Goal: Task Accomplishment & Management: Use online tool/utility

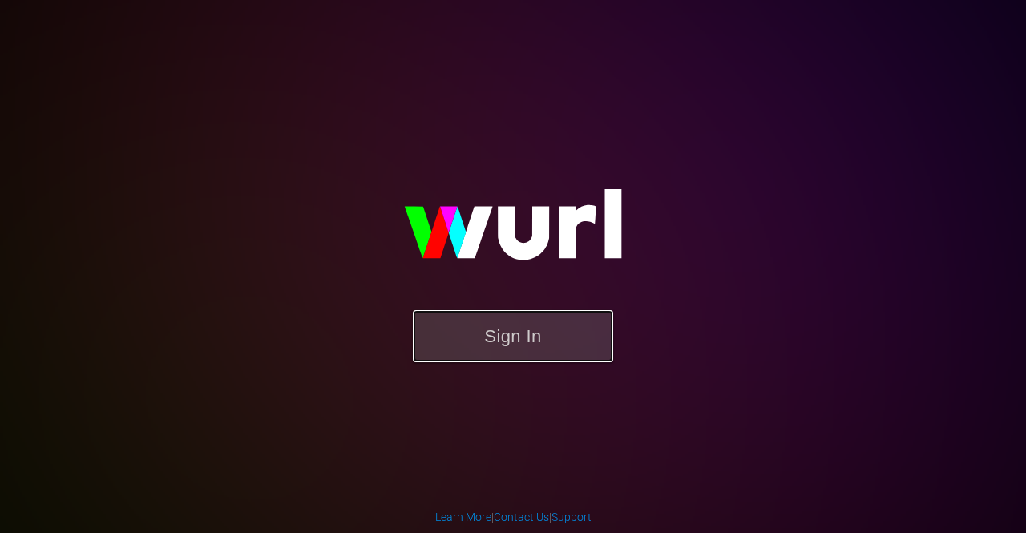
click at [519, 350] on button "Sign In" at bounding box center [513, 336] width 200 height 52
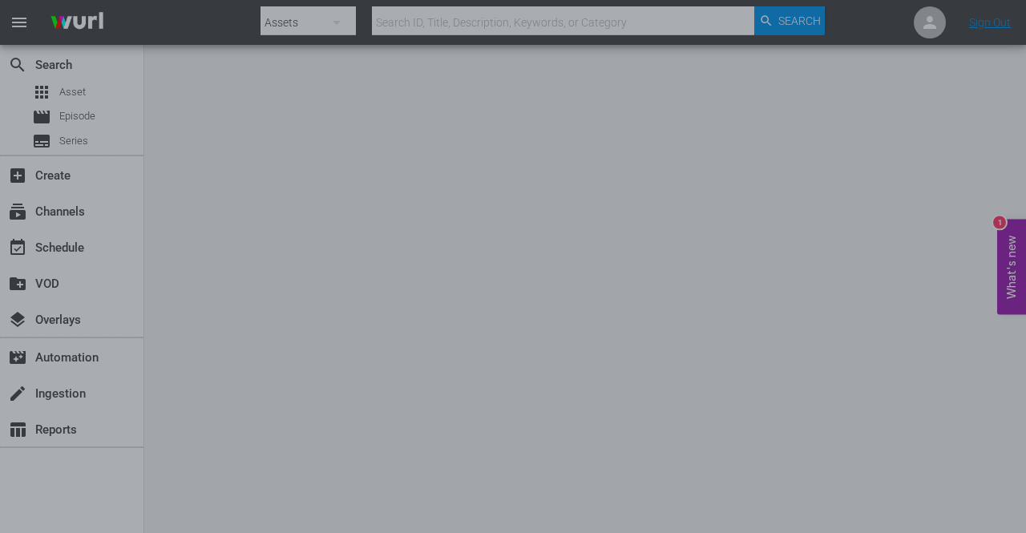
click at [860, 165] on div at bounding box center [513, 266] width 1026 height 533
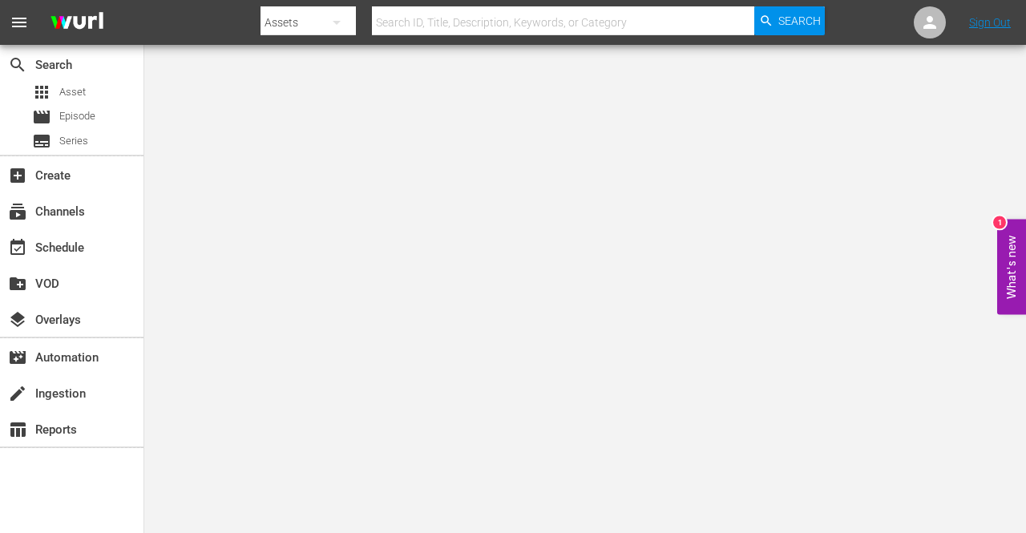
drag, startPoint x: 978, startPoint y: 0, endPoint x: 562, endPoint y: 115, distance: 431.6
click at [545, 115] on body "menu Search By Assets Search ID, Title, Description, Keywords, or Category Sear…" at bounding box center [513, 266] width 1026 height 533
click at [953, 107] on body "menu Search By Assets Search ID, Title, Description, Keywords, or Category Sear…" at bounding box center [513, 266] width 1026 height 533
click at [906, 190] on body "menu Search By Assets Search ID, Title, Description, Keywords, or Category Sear…" at bounding box center [513, 266] width 1026 height 533
click at [342, 23] on icon "button" at bounding box center [336, 22] width 19 height 19
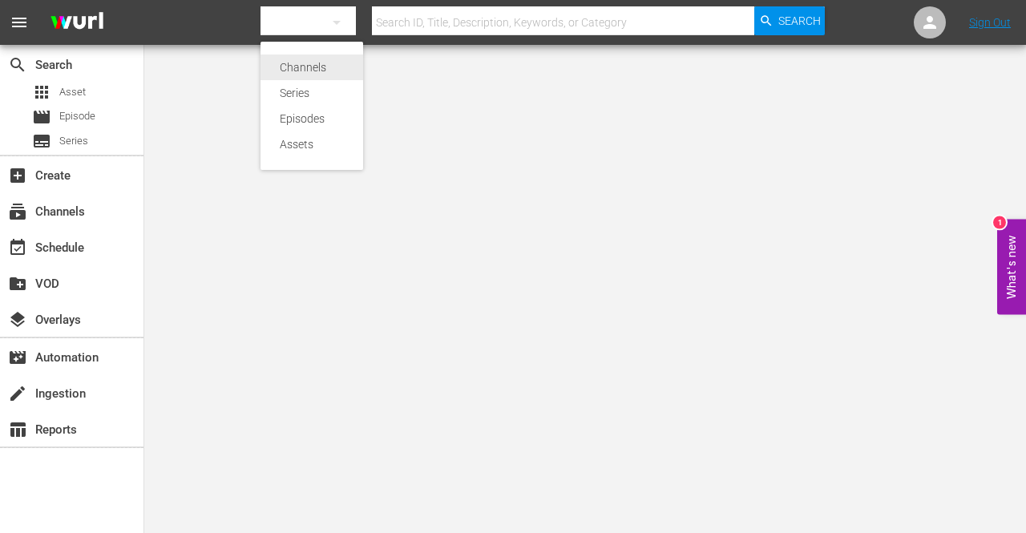
click at [329, 63] on div "Channels" at bounding box center [312, 68] width 64 height 26
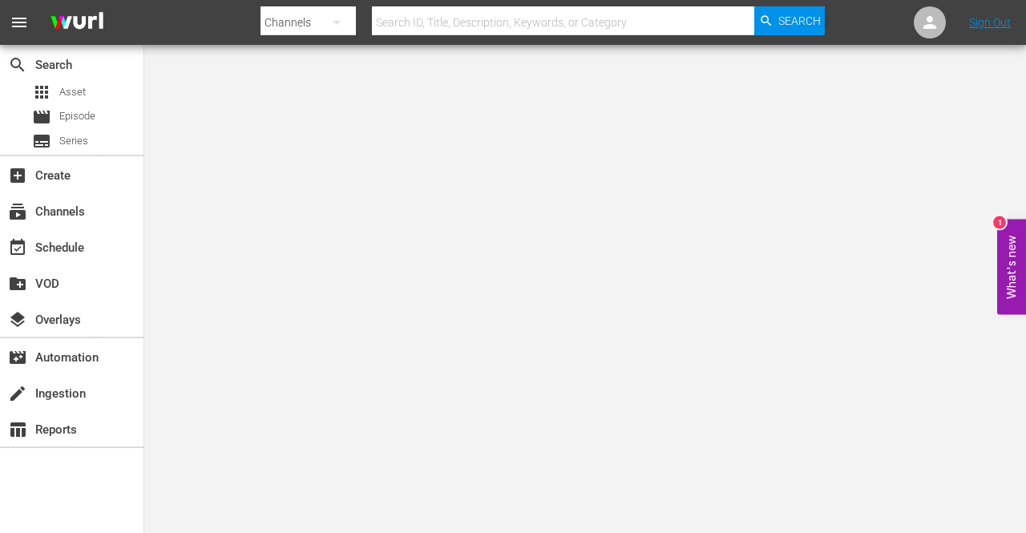
click at [570, 24] on input "text" at bounding box center [563, 22] width 382 height 38
type input "[PERSON_NAME]"
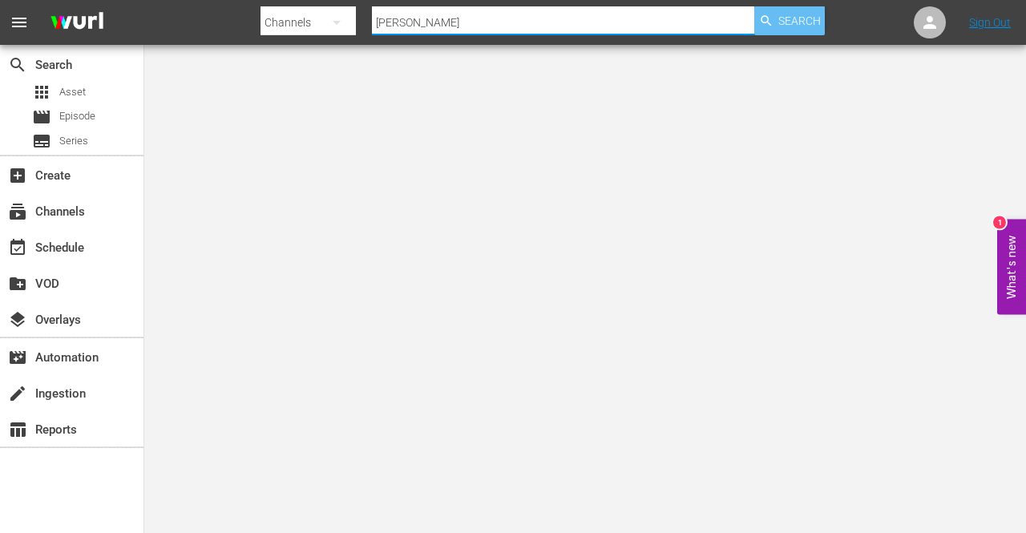
click at [783, 26] on span "Search" at bounding box center [800, 20] width 42 height 29
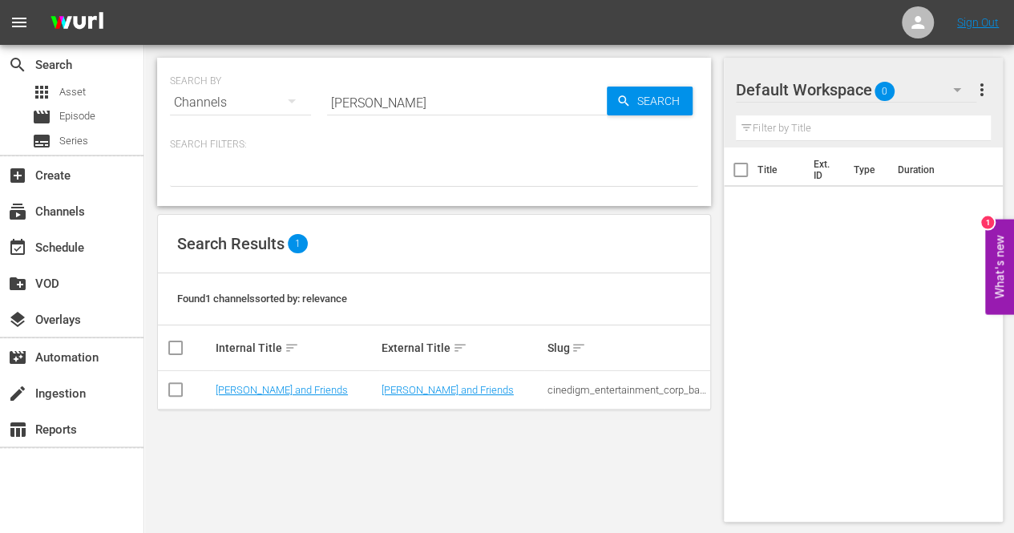
click at [178, 349] on input "checkbox" at bounding box center [185, 347] width 39 height 19
checkbox input "true"
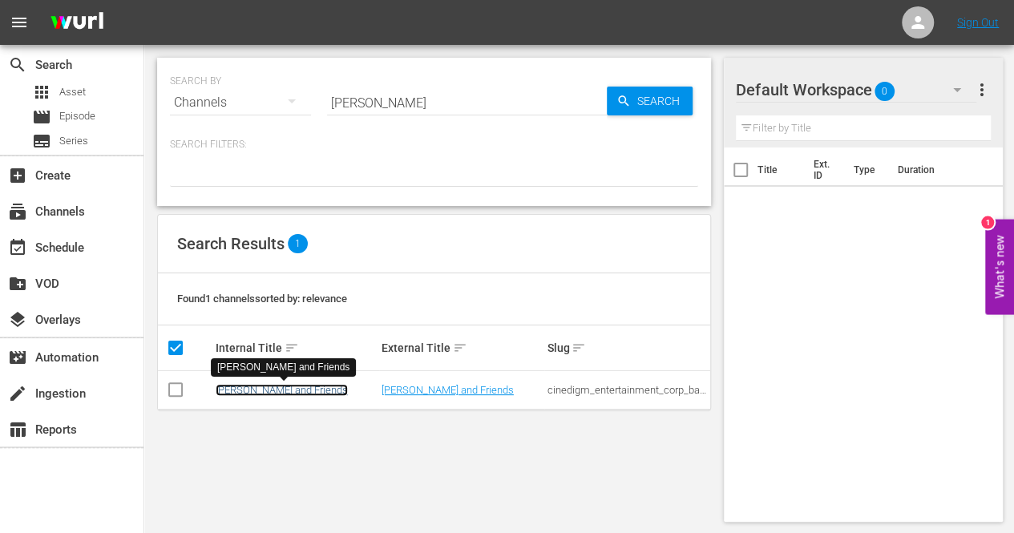
click at [258, 390] on link "[PERSON_NAME] and Friends" at bounding box center [282, 390] width 132 height 12
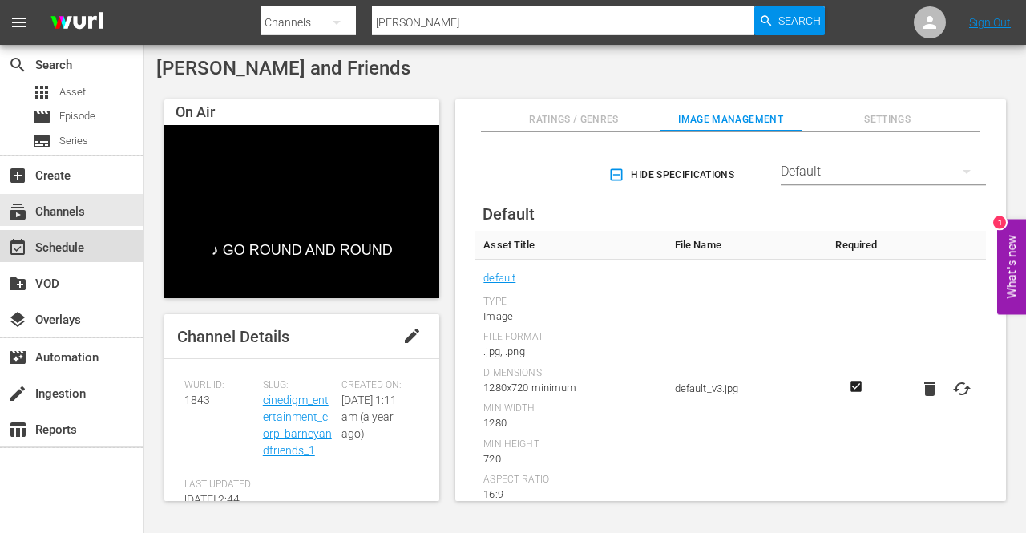
click at [71, 253] on div "event_available Schedule" at bounding box center [45, 245] width 90 height 14
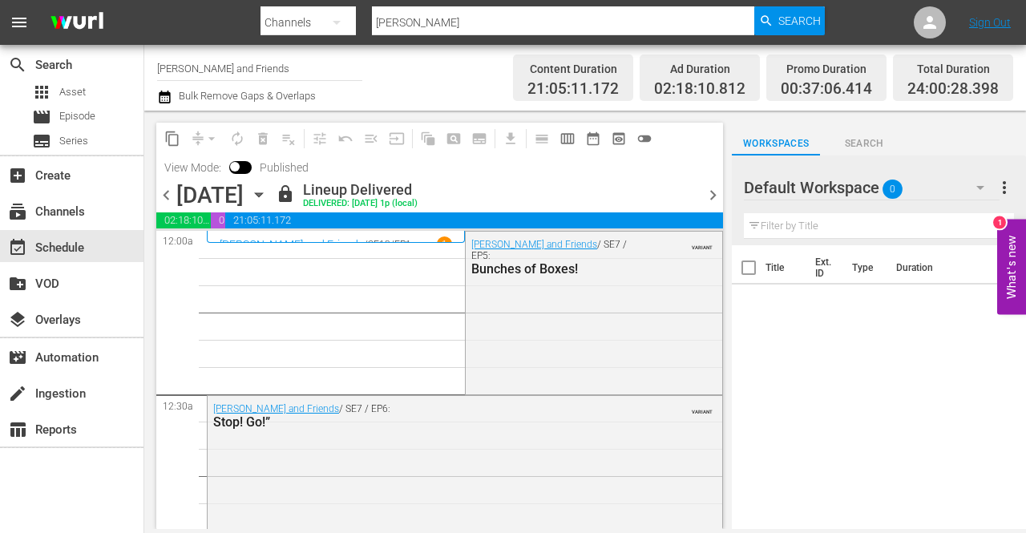
click at [167, 97] on icon "button" at bounding box center [164, 97] width 11 height 13
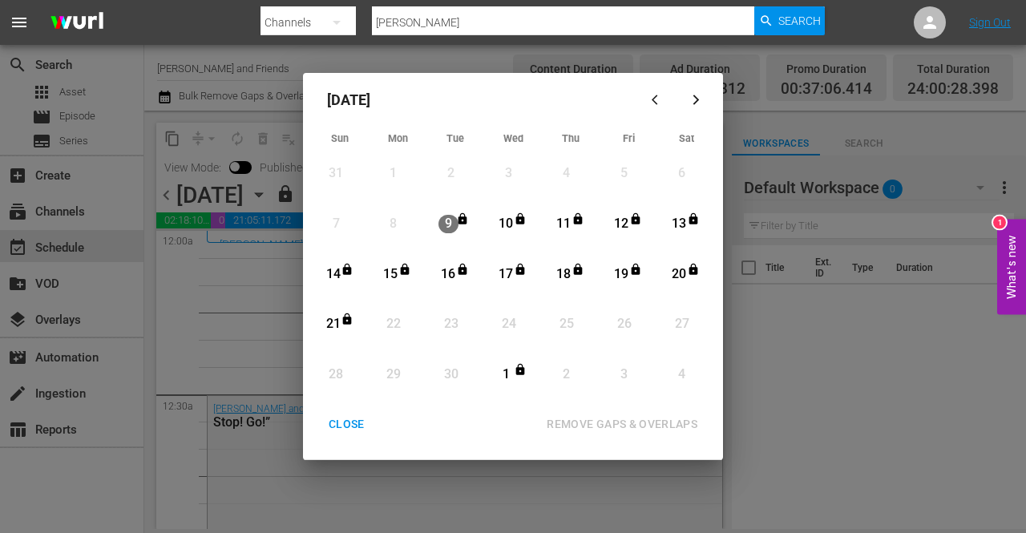
click at [516, 374] on icon "Month View" at bounding box center [520, 369] width 9 height 11
click at [518, 374] on icon "Month View" at bounding box center [520, 369] width 9 height 11
click at [524, 373] on icon "Month View" at bounding box center [520, 369] width 9 height 11
click at [694, 107] on button "button" at bounding box center [696, 100] width 38 height 38
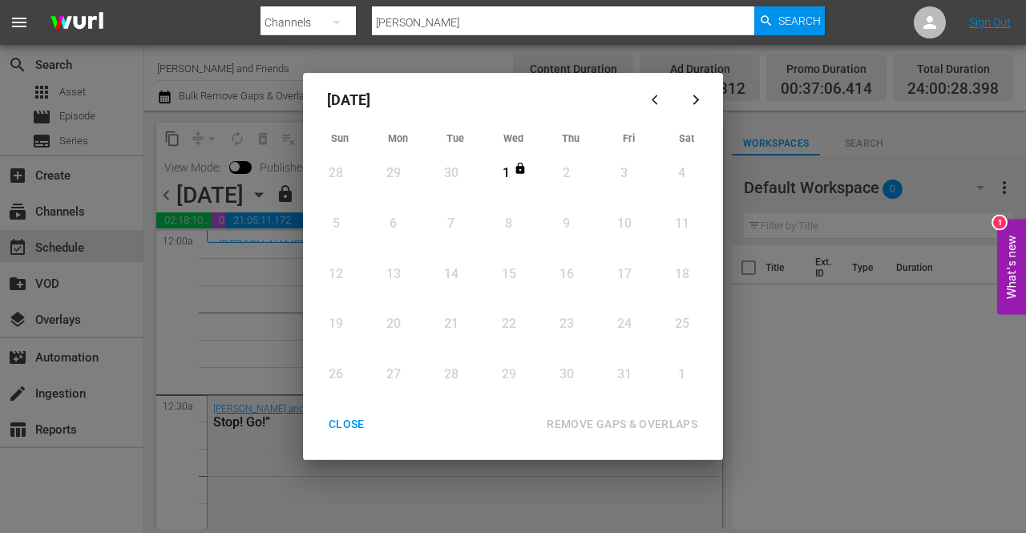
click at [656, 103] on icon "button" at bounding box center [658, 100] width 12 height 12
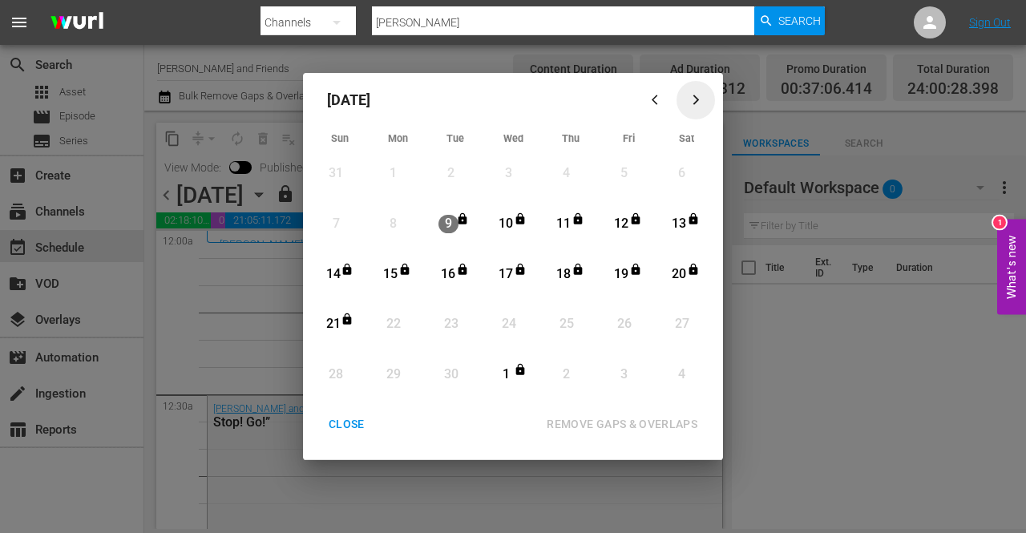
click at [700, 100] on icon "button" at bounding box center [696, 100] width 12 height 12
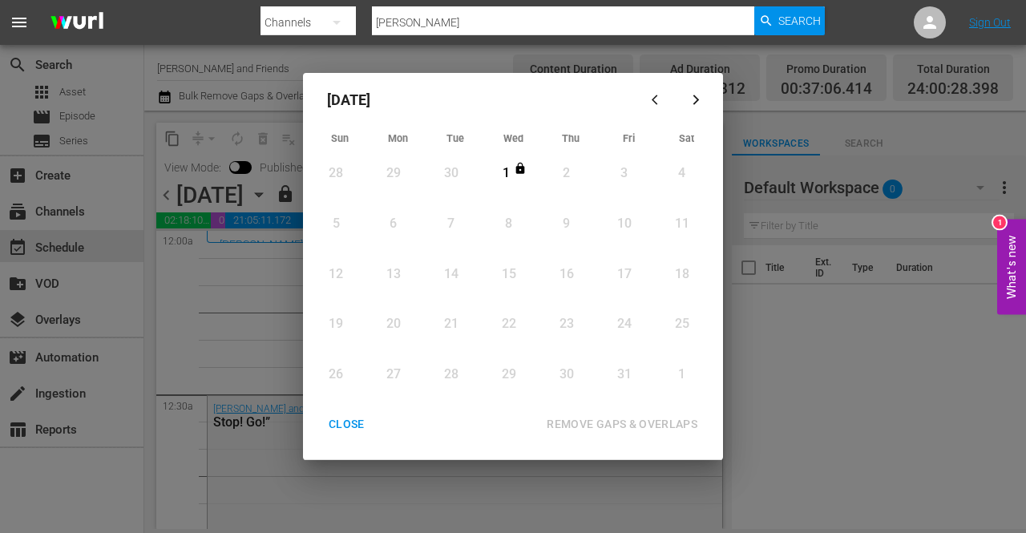
click at [654, 96] on icon "button" at bounding box center [658, 100] width 12 height 12
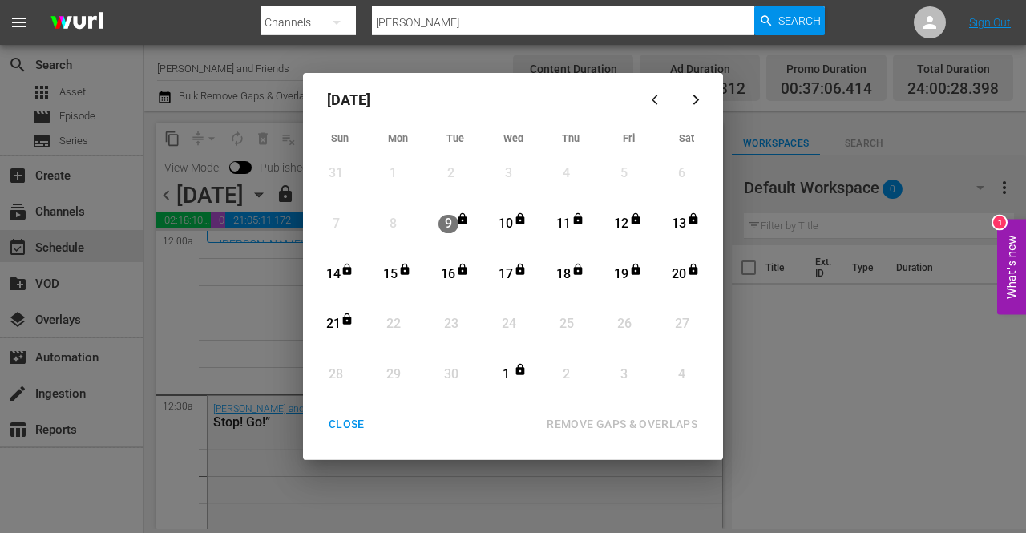
click at [339, 327] on div "21" at bounding box center [333, 324] width 20 height 18
click at [391, 322] on div "22" at bounding box center [393, 324] width 20 height 18
click at [785, 311] on div "[DATE] Sun Mon Tue Wed Thu Fri Sat 31 View Lineup 1 View Lineup 2 View Lineup 3…" at bounding box center [513, 266] width 1026 height 533
click at [351, 423] on div "CLOSE" at bounding box center [347, 425] width 62 height 20
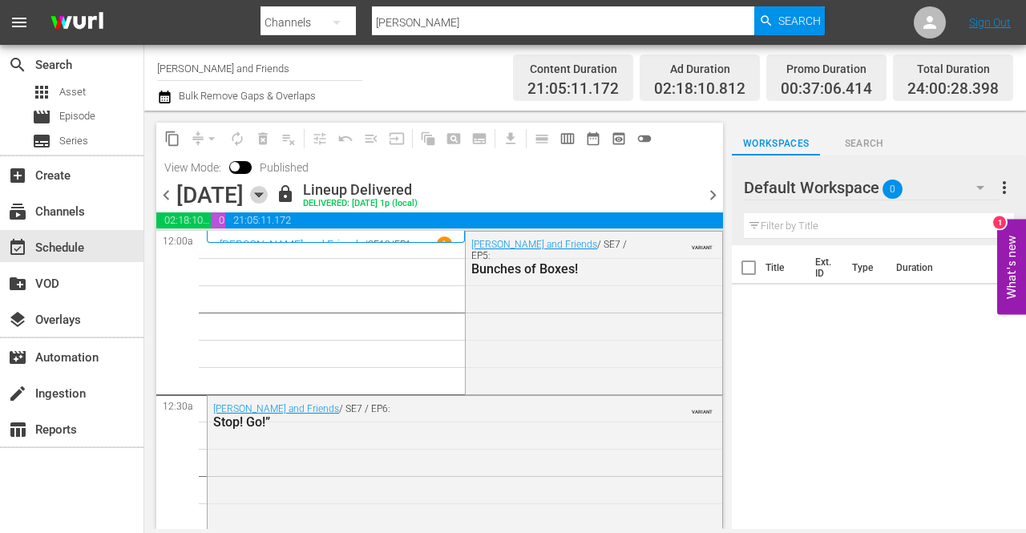
click at [268, 196] on icon "button" at bounding box center [259, 195] width 18 height 18
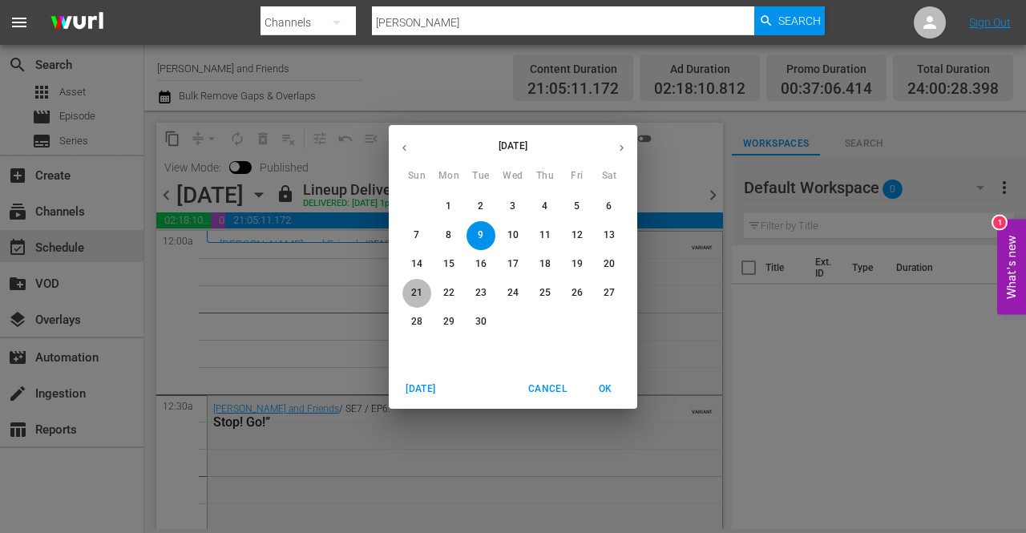
click at [425, 294] on span "21" at bounding box center [417, 293] width 29 height 14
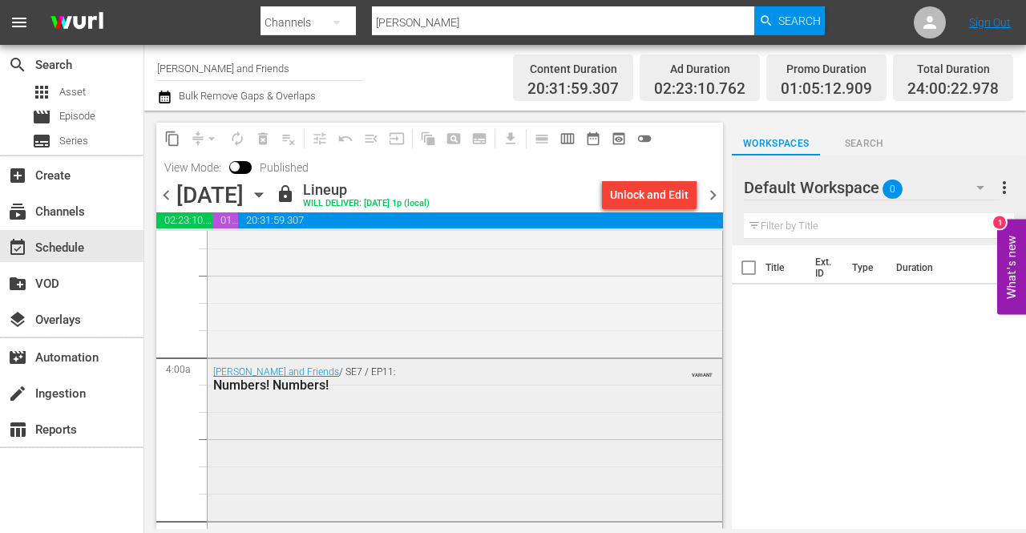
scroll to position [1283, 0]
